Goal: Information Seeking & Learning: Learn about a topic

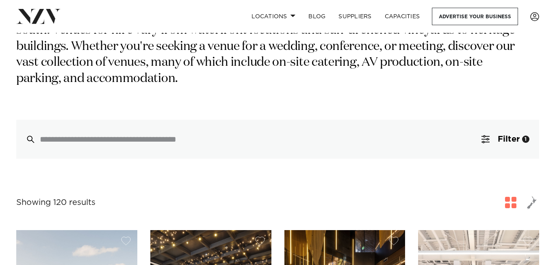
scroll to position [142, 0]
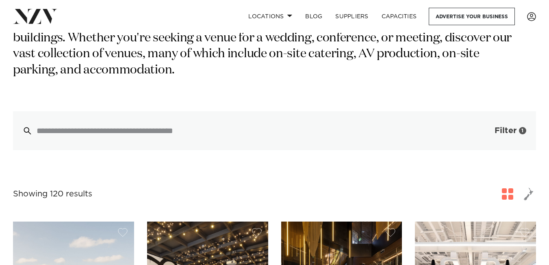
click at [509, 127] on span "Filter" at bounding box center [505, 131] width 22 height 8
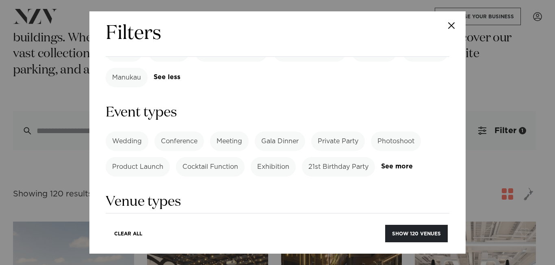
scroll to position [367, 0]
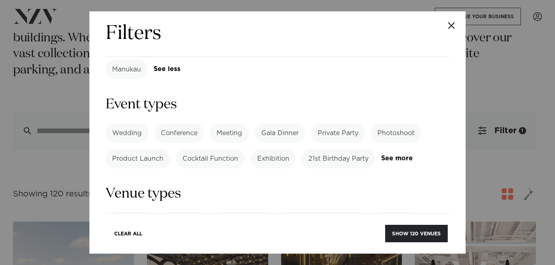
click at [398, 244] on link "See more" at bounding box center [403, 247] width 63 height 7
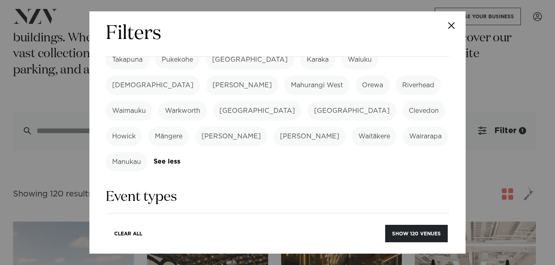
scroll to position [272, 0]
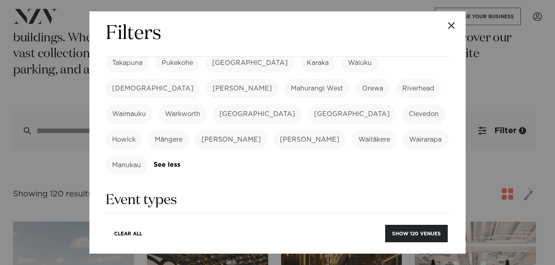
click at [381, 251] on link "See more" at bounding box center [412, 254] width 63 height 7
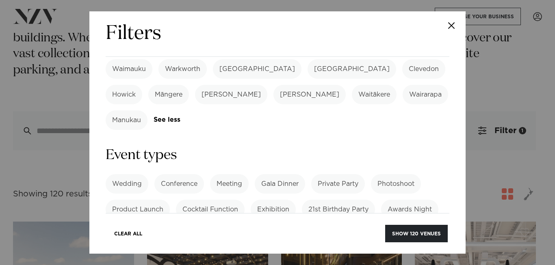
scroll to position [318, 0]
click at [302, 224] on label "Festival" at bounding box center [294, 233] width 37 height 19
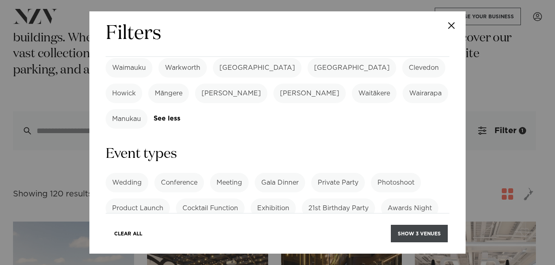
click at [421, 233] on button "Show 3 venues" at bounding box center [419, 233] width 57 height 17
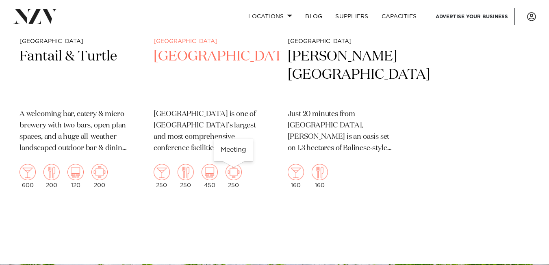
scroll to position [346, 0]
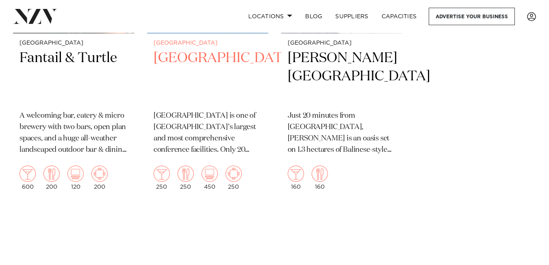
click at [215, 82] on h2 "[GEOGRAPHIC_DATA]" at bounding box center [207, 76] width 108 height 55
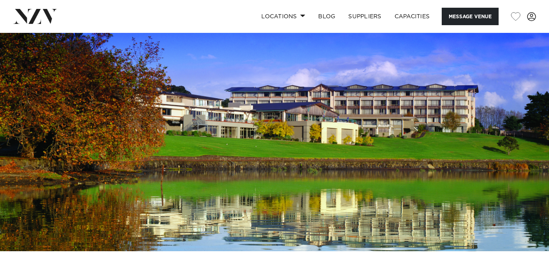
scroll to position [37, 0]
